Goal: Task Accomplishment & Management: Manage account settings

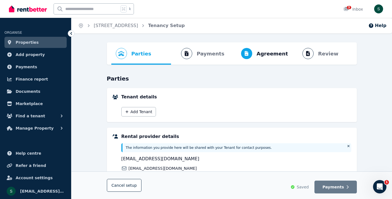
click at [119, 22] on ol "Home 5A Taunton Dr, Cheltenham Tenancy Setup" at bounding box center [131, 26] width 120 height 16
click at [120, 26] on link "5A Taunton Dr, Cheltenham" at bounding box center [116, 25] width 44 height 5
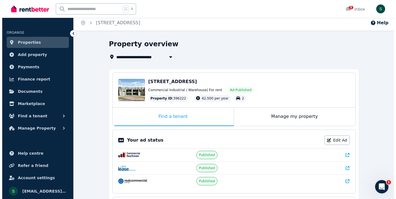
scroll to position [8, 0]
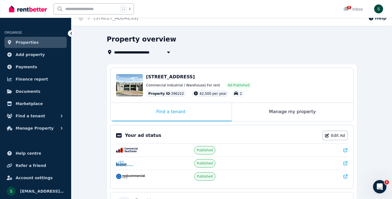
click at [195, 78] on span "5A Taunton Dr, Cheltenham VIC 3192" at bounding box center [170, 76] width 49 height 5
click at [129, 89] on div "Edit" at bounding box center [134, 92] width 15 height 8
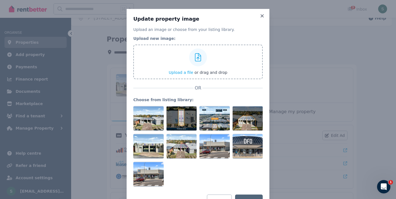
scroll to position [24, 0]
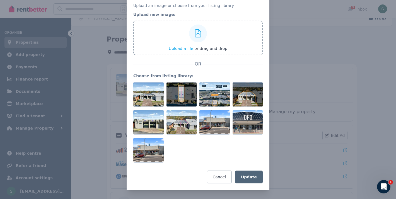
click at [174, 50] on span "Upload a file" at bounding box center [181, 48] width 25 height 4
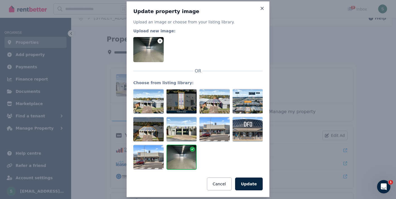
scroll to position [8, 0]
click at [160, 42] on icon at bounding box center [160, 41] width 5 height 5
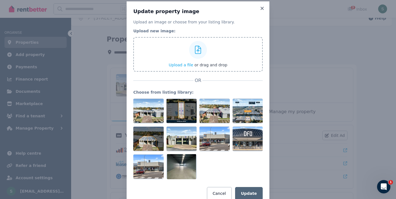
click at [185, 66] on span "Upload a file" at bounding box center [181, 65] width 25 height 4
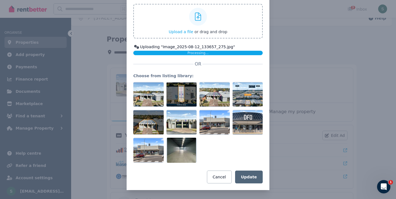
scroll to position [15, 0]
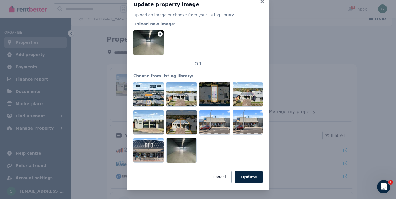
click at [203, 45] on div at bounding box center [198, 42] width 130 height 25
click at [201, 43] on div at bounding box center [198, 42] width 130 height 25
click at [158, 35] on icon at bounding box center [160, 34] width 5 height 5
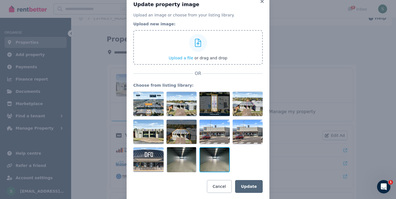
click at [221, 152] on div at bounding box center [215, 159] width 30 height 25
click at [223, 152] on icon at bounding box center [225, 151] width 5 height 5
click at [183, 57] on span "Upload a file" at bounding box center [181, 58] width 25 height 4
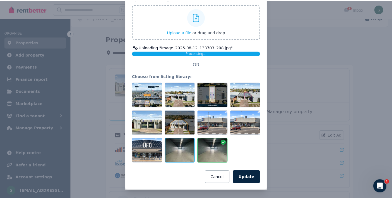
scroll to position [41, 0]
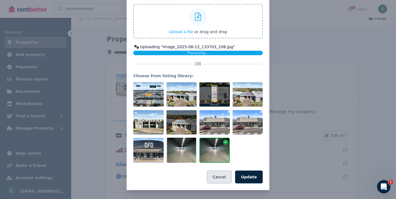
click at [216, 176] on button "Cancel" at bounding box center [219, 177] width 25 height 13
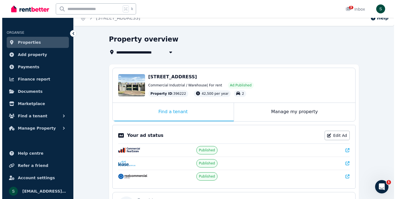
scroll to position [15, 0]
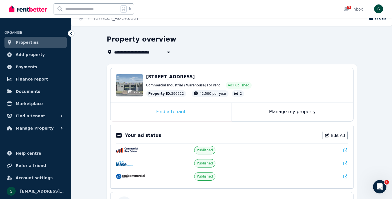
click at [128, 87] on div "Edit" at bounding box center [129, 85] width 27 height 22
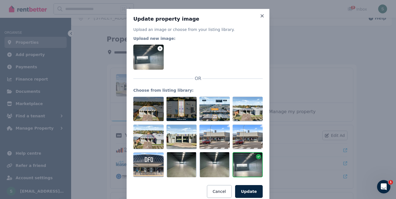
click at [158, 49] on icon at bounding box center [160, 48] width 5 height 5
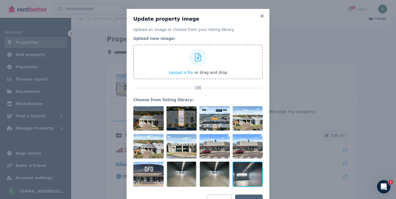
scroll to position [24, 0]
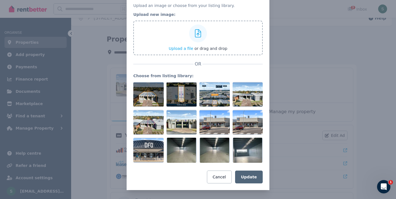
click at [179, 49] on span "Upload a file" at bounding box center [181, 48] width 25 height 4
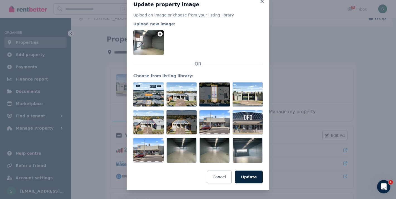
scroll to position [23, 0]
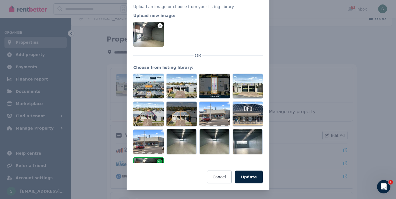
click at [182, 33] on div at bounding box center [198, 34] width 130 height 25
click at [158, 25] on icon at bounding box center [160, 25] width 5 height 5
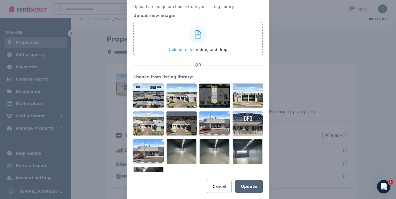
click at [181, 49] on span "Upload a file" at bounding box center [181, 49] width 25 height 4
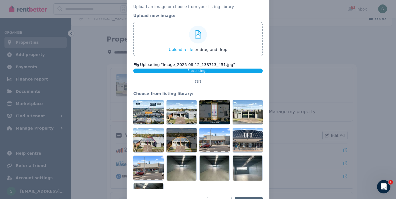
click at [184, 50] on span "Upload a file" at bounding box center [181, 49] width 25 height 4
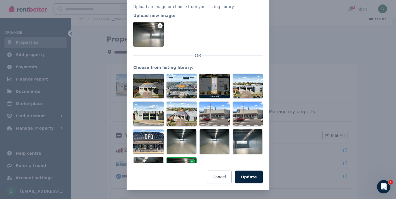
click at [160, 25] on icon at bounding box center [160, 25] width 5 height 5
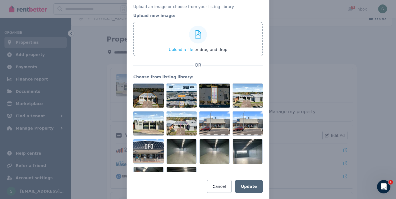
click at [180, 49] on span "Upload a file" at bounding box center [181, 49] width 25 height 4
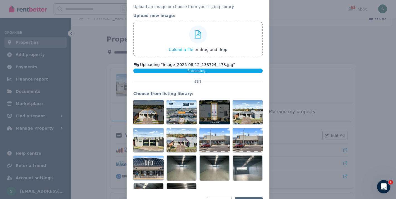
click at [181, 50] on span "Upload a file" at bounding box center [181, 49] width 25 height 4
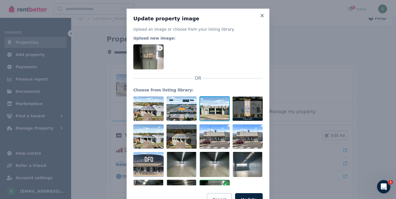
scroll to position [0, 0]
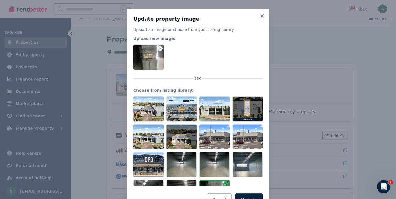
click at [158, 48] on icon at bounding box center [160, 48] width 5 height 5
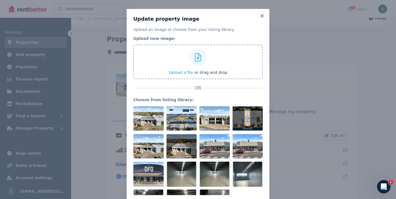
click at [179, 76] on div "Upload a file or drag and drop" at bounding box center [198, 61] width 59 height 33
click at [0, 0] on input "Upload a file or drag and drop" at bounding box center [0, 0] width 0 height 0
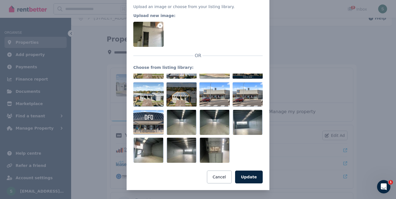
scroll to position [23, 0]
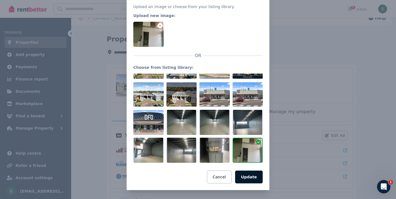
click at [252, 179] on button "Update" at bounding box center [249, 177] width 28 height 13
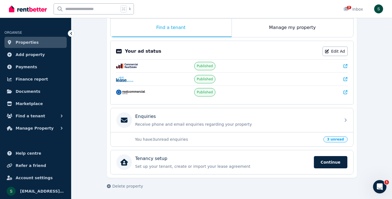
scroll to position [0, 0]
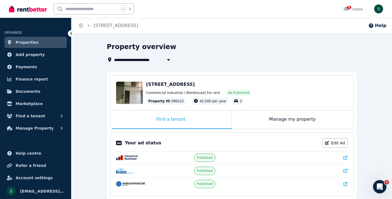
click at [150, 59] on span "5A Taunton Dr, Cheltenham" at bounding box center [138, 59] width 49 height 7
type input "**********"
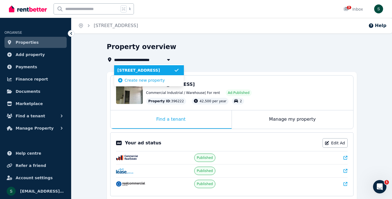
click at [239, 56] on div "**********" at bounding box center [230, 59] width 247 height 7
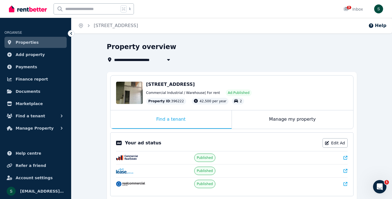
click at [345, 157] on icon at bounding box center [346, 158] width 4 height 4
